Goal: Task Accomplishment & Management: Use online tool/utility

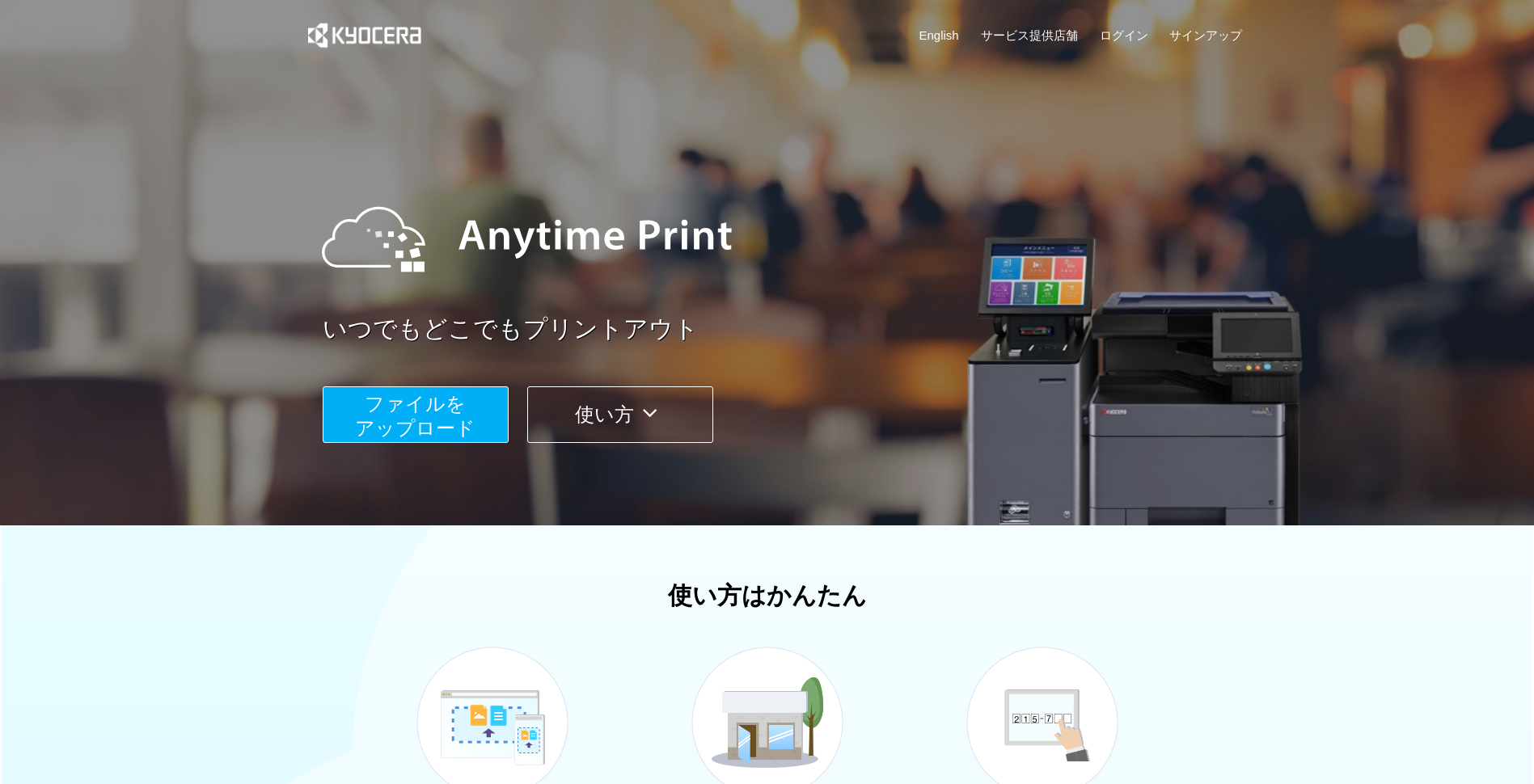
click at [431, 411] on span "ファイルを ​​アップロード" at bounding box center [416, 416] width 121 height 46
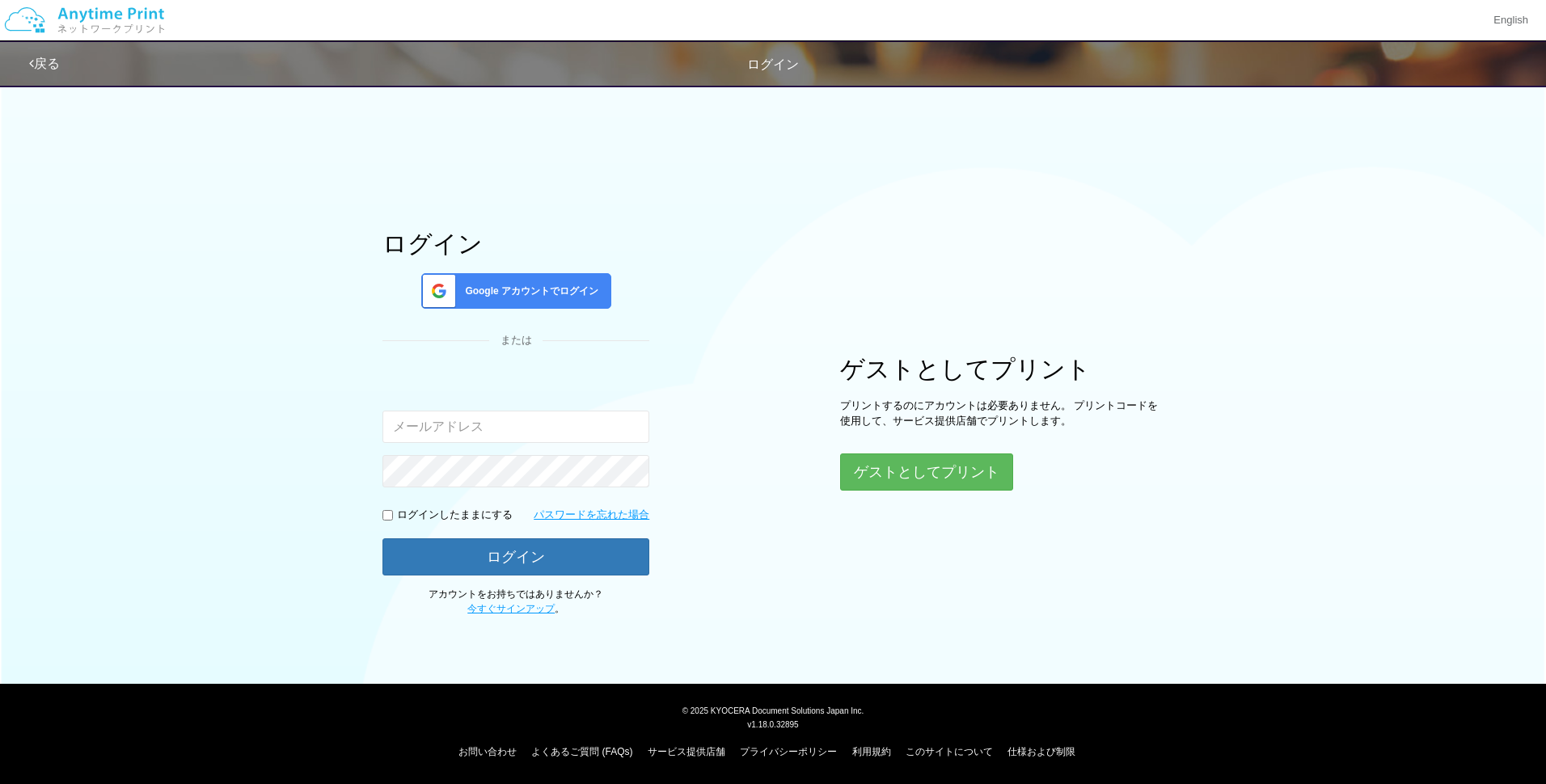
click at [536, 290] on span "Google アカウントでログイン" at bounding box center [529, 292] width 140 height 13
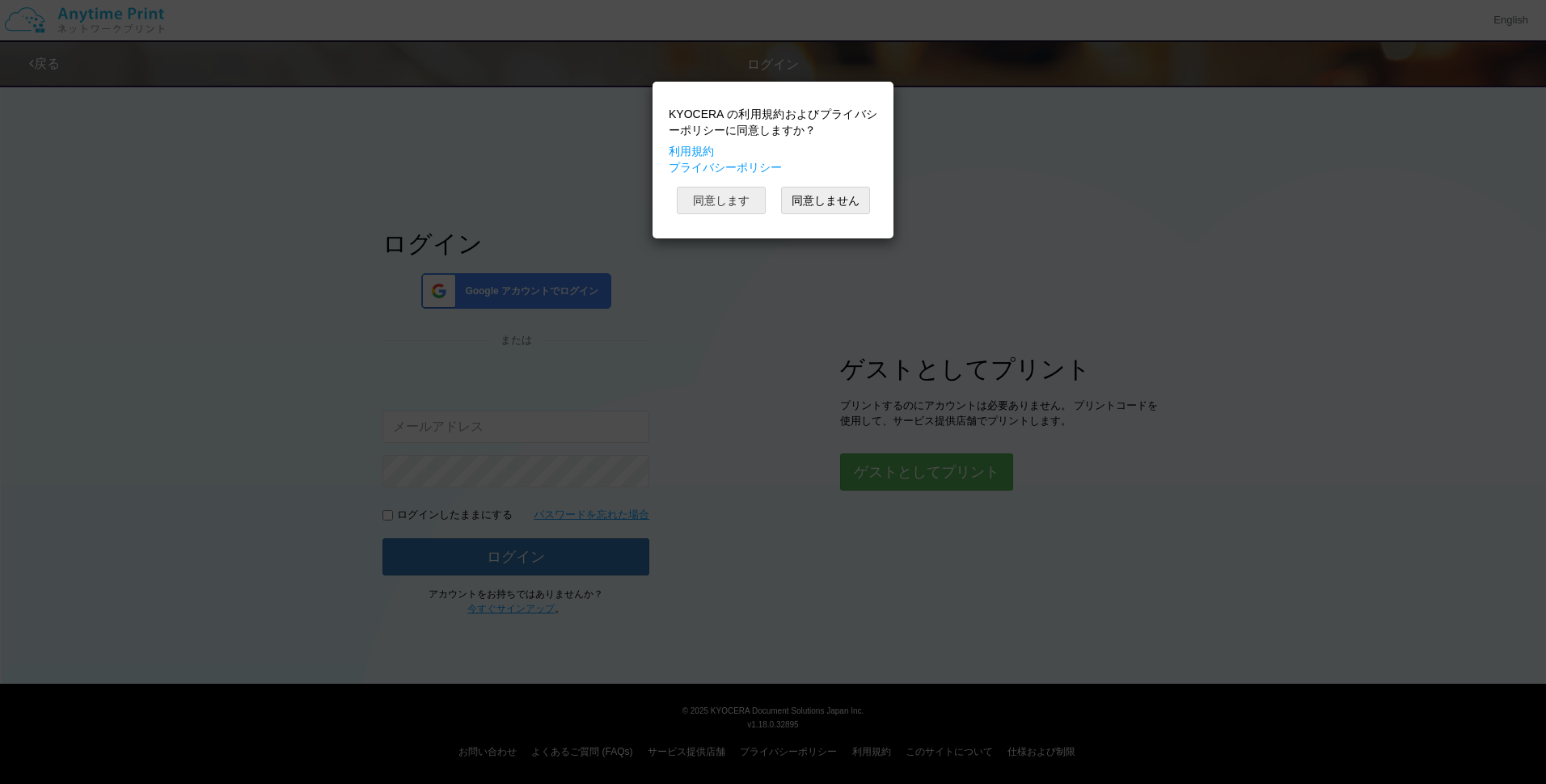
click at [721, 197] on button "同意します" at bounding box center [721, 201] width 89 height 28
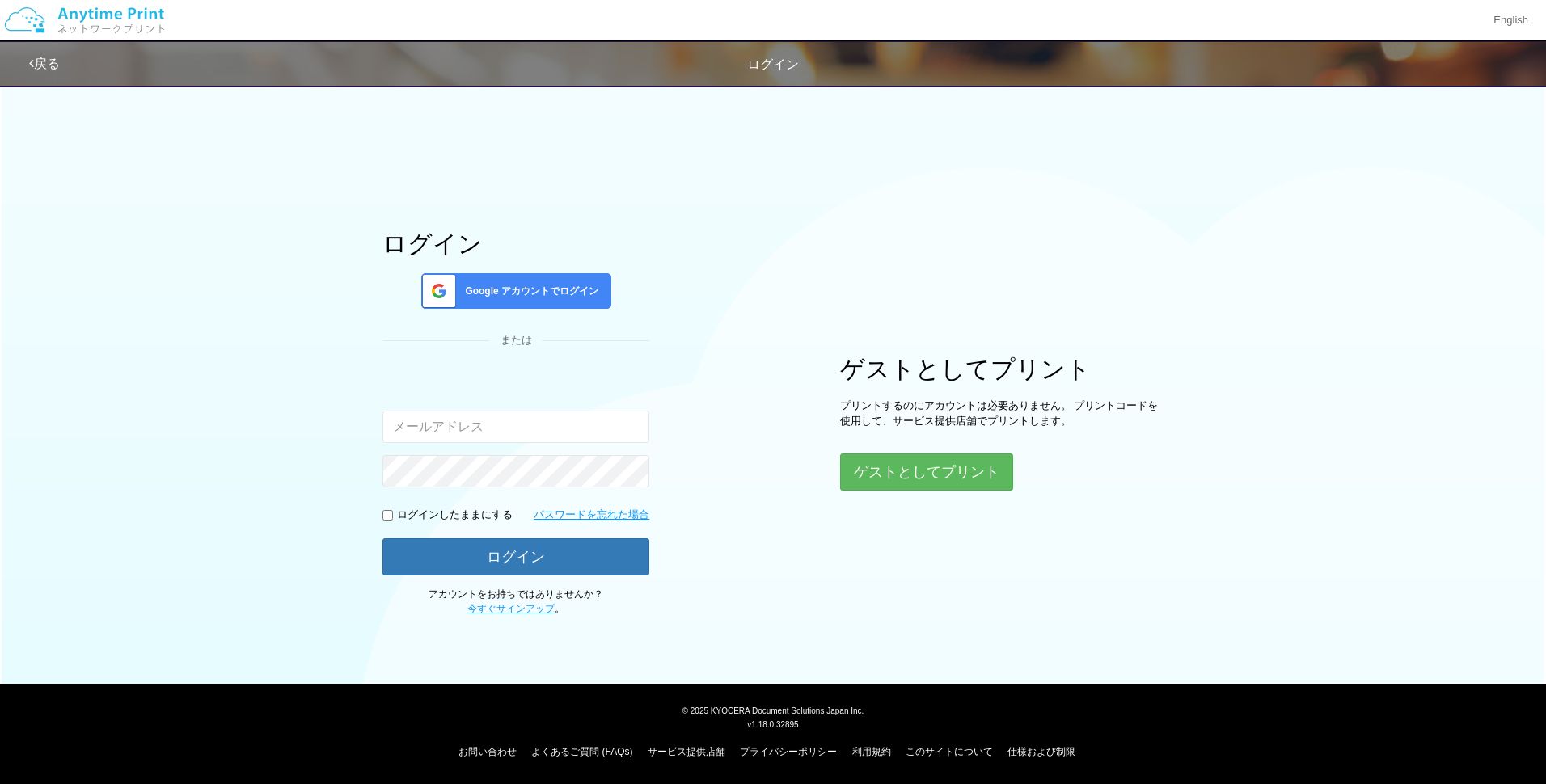
click at [552, 295] on span "Google アカウントでログイン" at bounding box center [529, 292] width 140 height 13
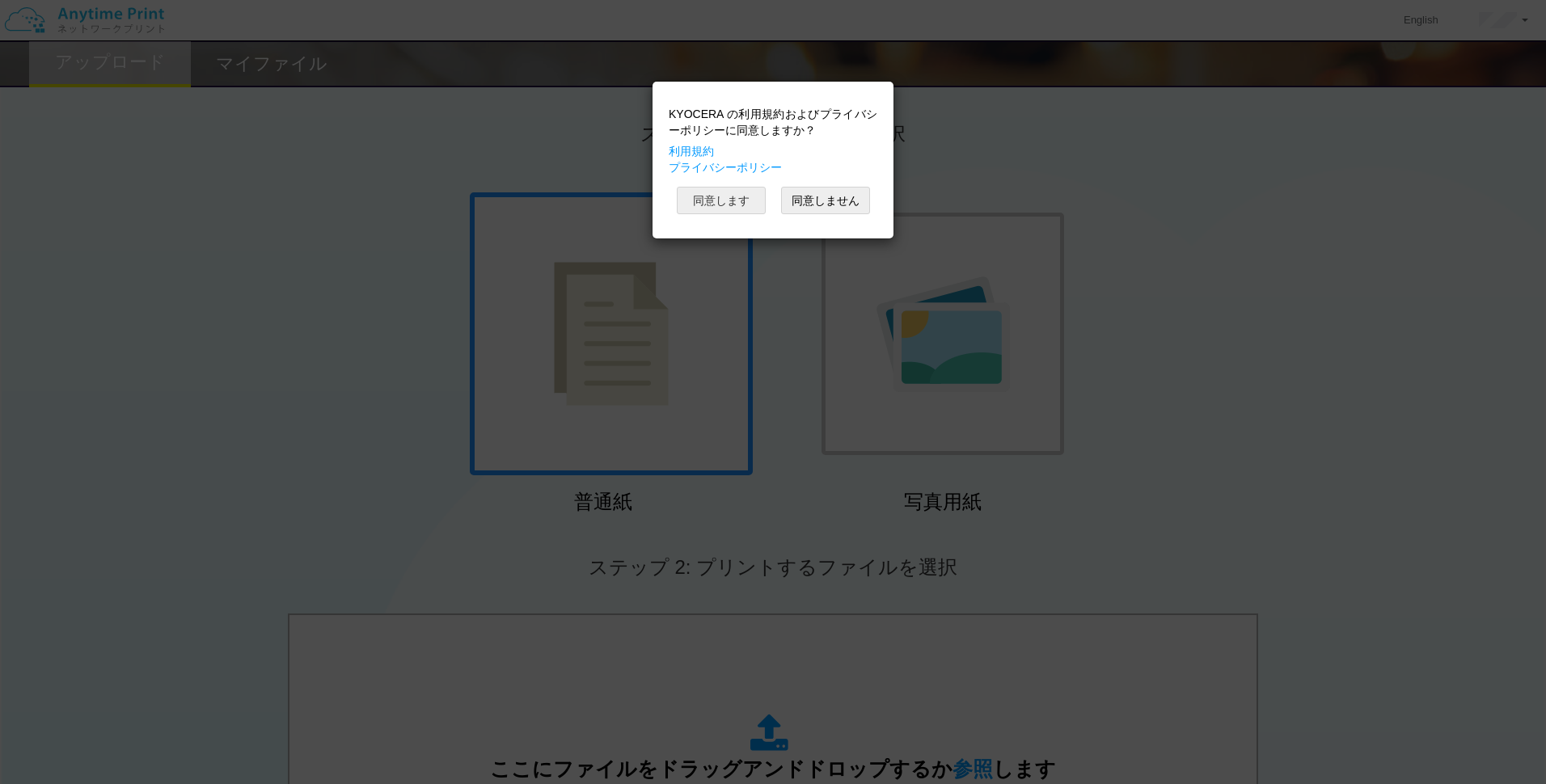
click at [741, 201] on button "同意します" at bounding box center [721, 201] width 89 height 28
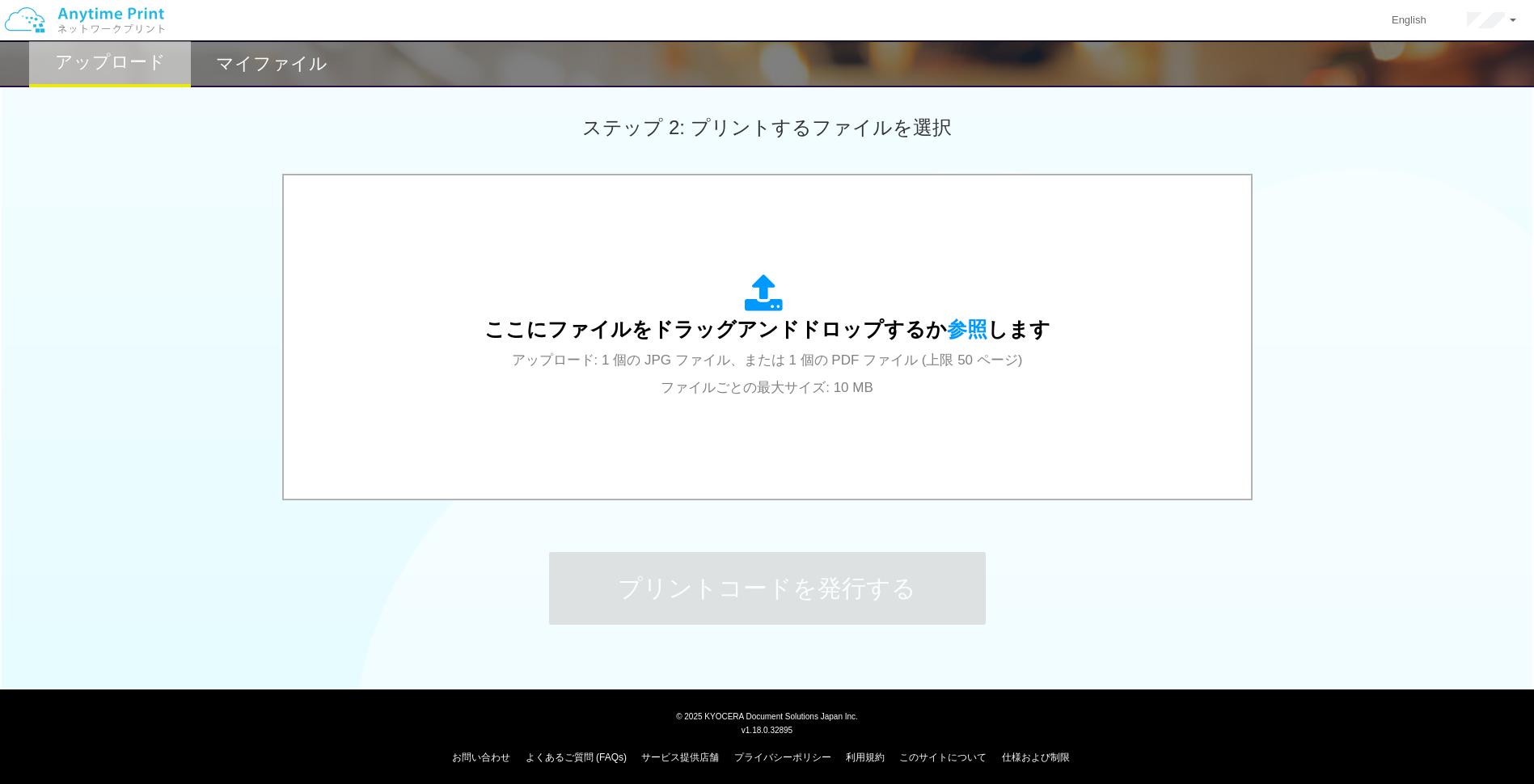
scroll to position [445, 0]
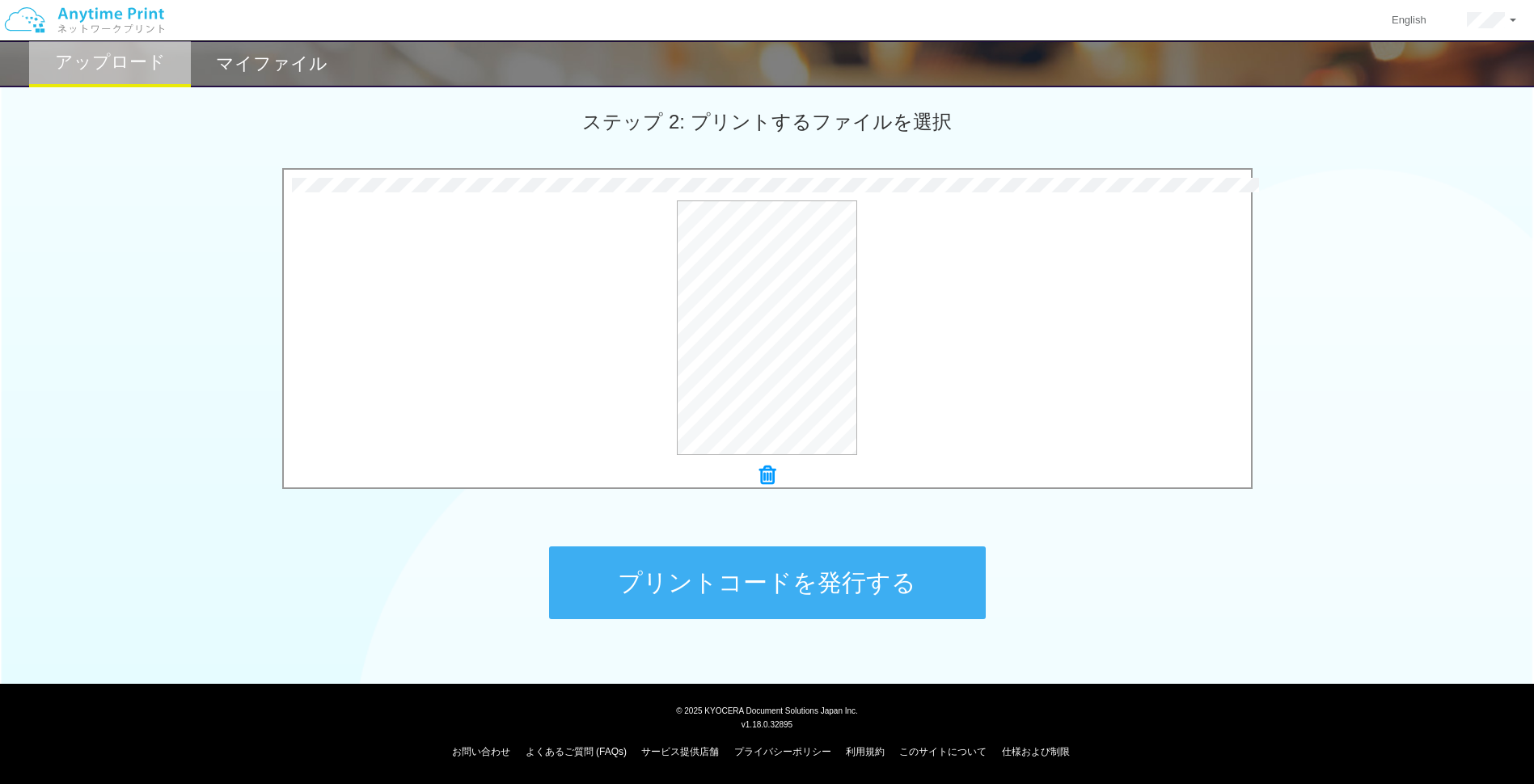
click at [779, 576] on button "プリントコードを発行する" at bounding box center [767, 582] width 437 height 73
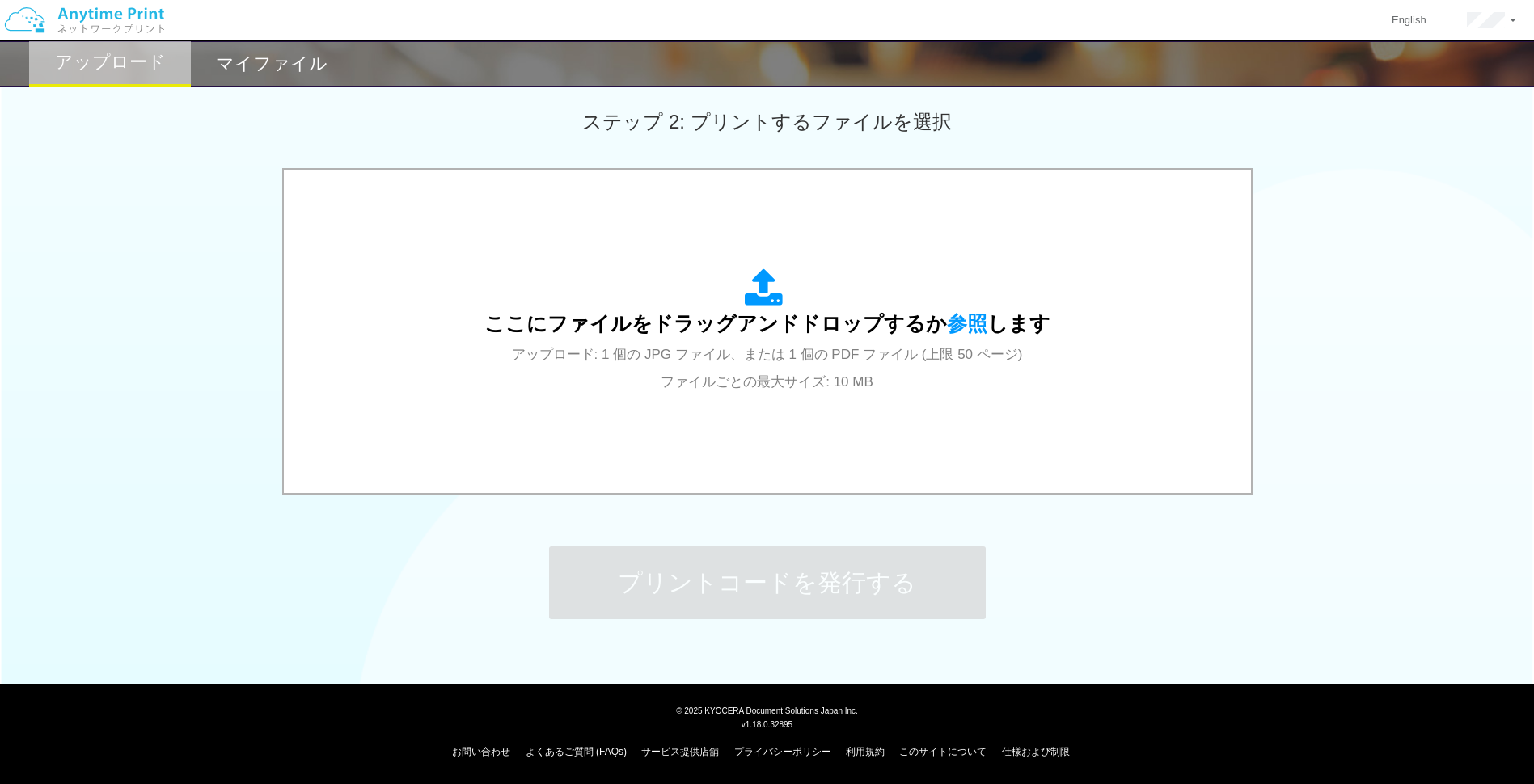
scroll to position [0, 0]
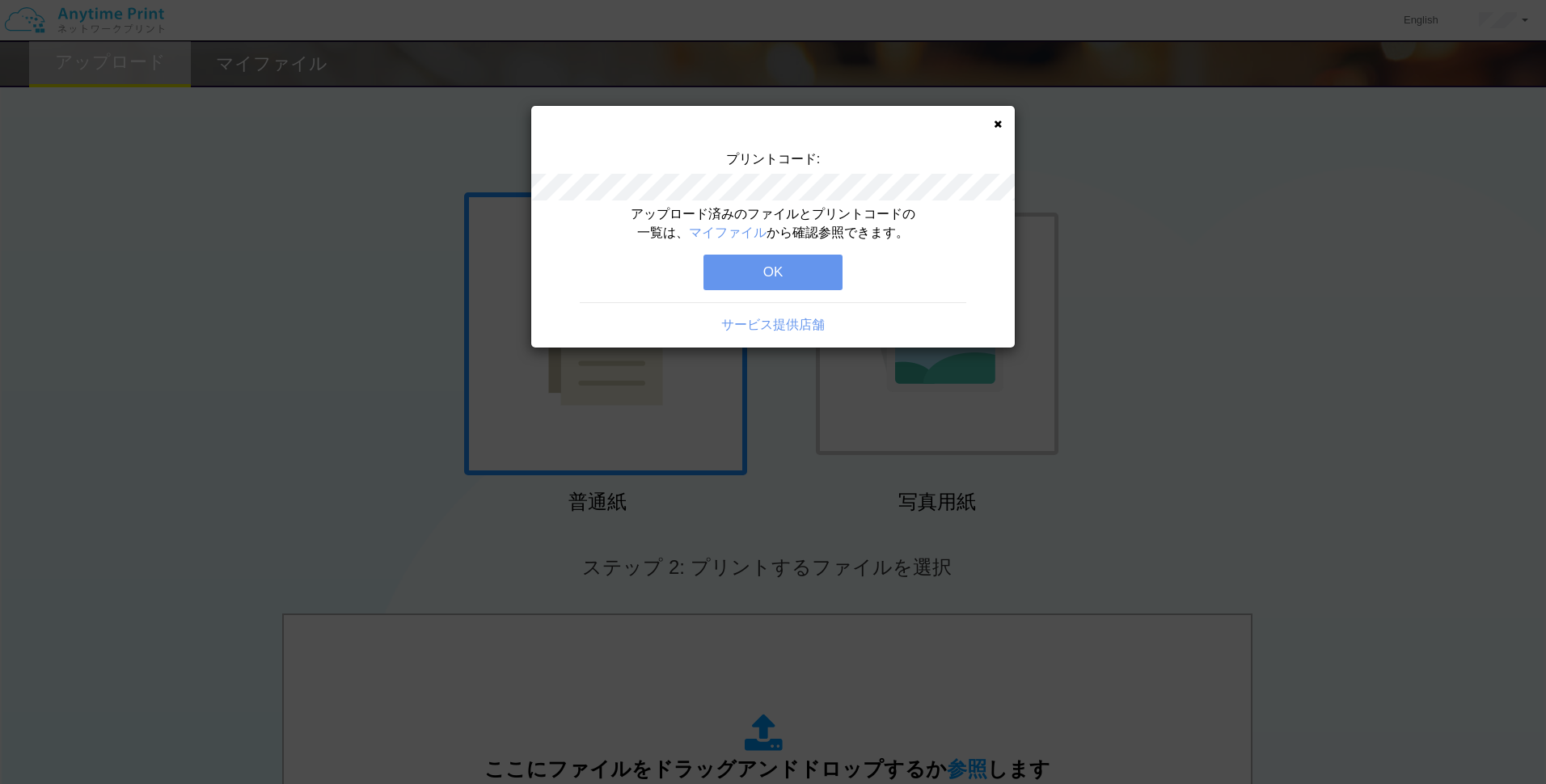
click at [791, 271] on button "OK" at bounding box center [773, 272] width 139 height 36
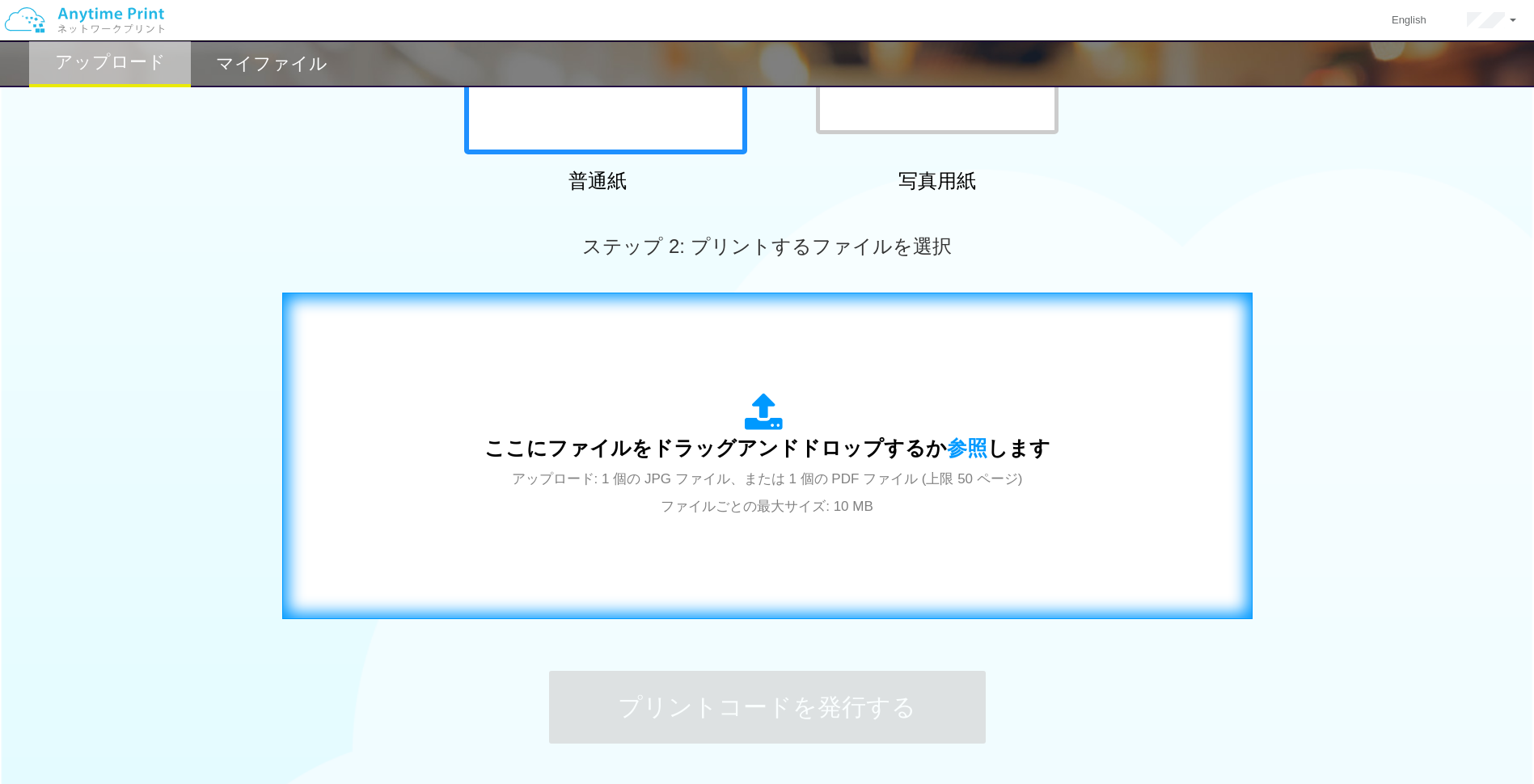
scroll to position [445, 0]
